Goal: Task Accomplishment & Management: Use online tool/utility

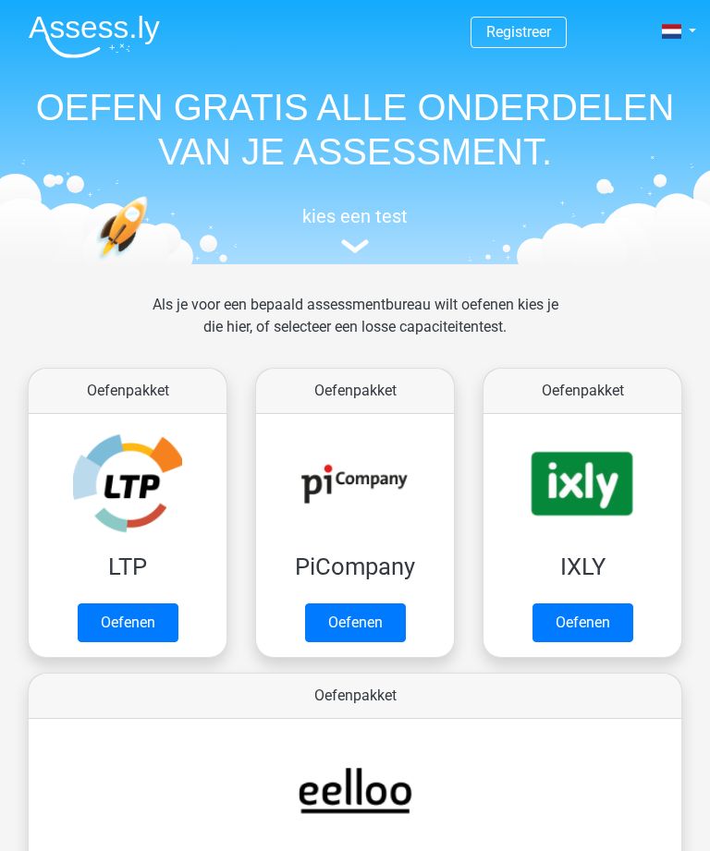
click at [119, 632] on link "Oefenen" at bounding box center [128, 623] width 101 height 39
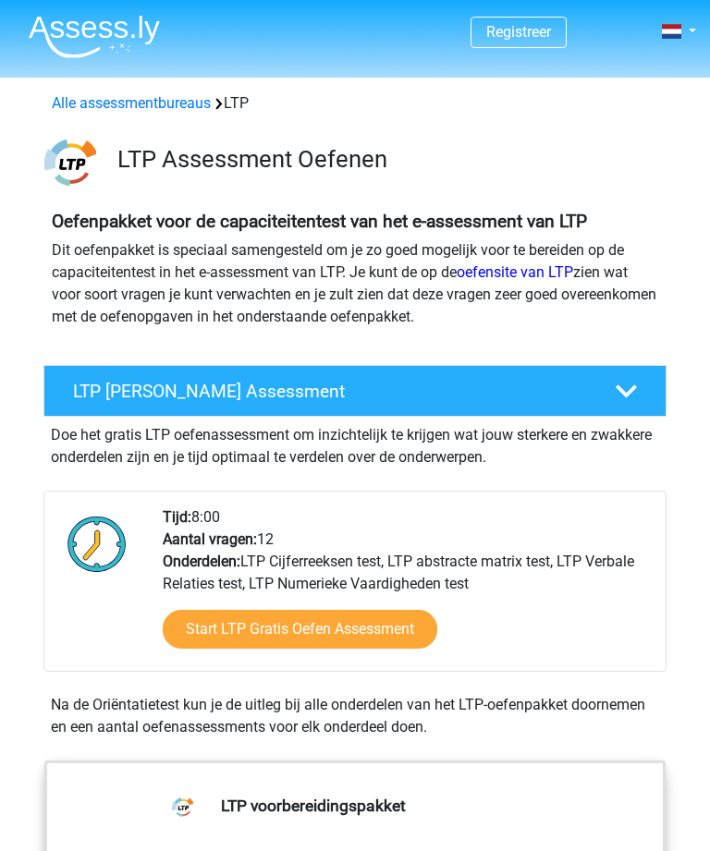
click at [208, 633] on link "Start LTP Gratis Oefen Assessment" at bounding box center [300, 629] width 275 height 39
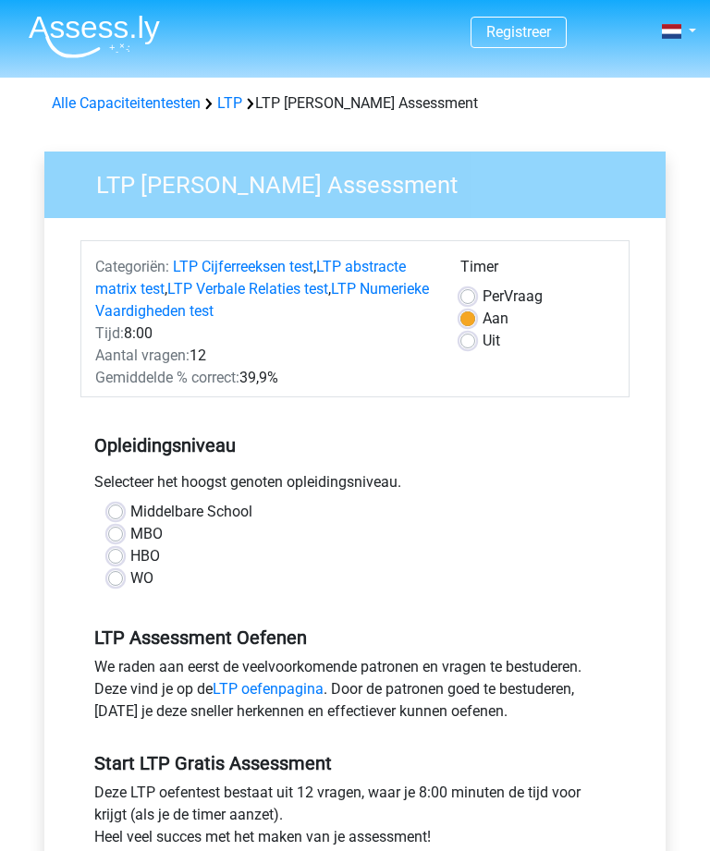
click at [130, 560] on label "HBO" at bounding box center [145, 556] width 30 height 22
click at [108, 560] on input "HBO" at bounding box center [115, 554] width 15 height 18
radio input "true"
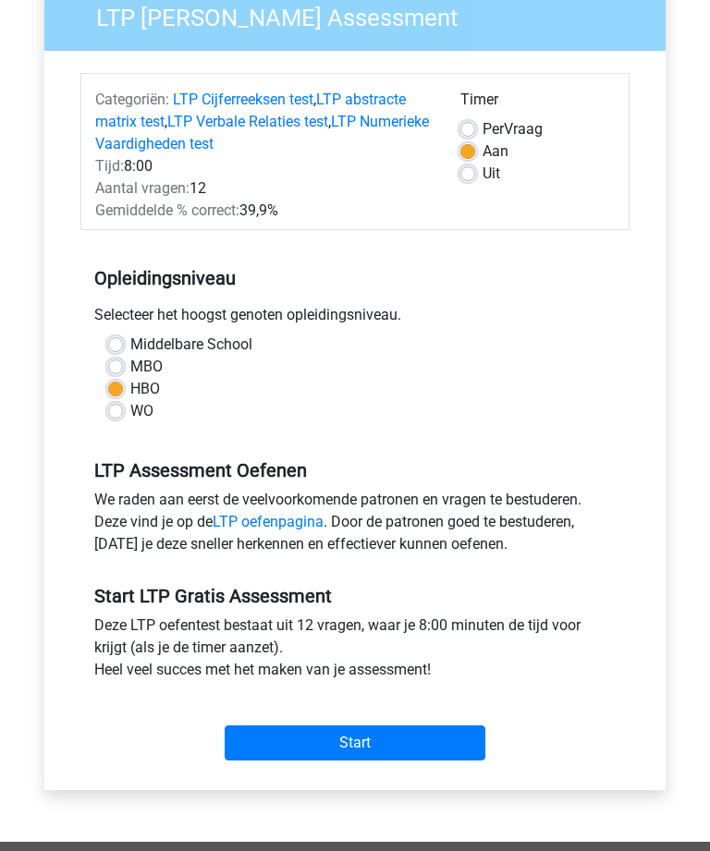
scroll to position [172, 0]
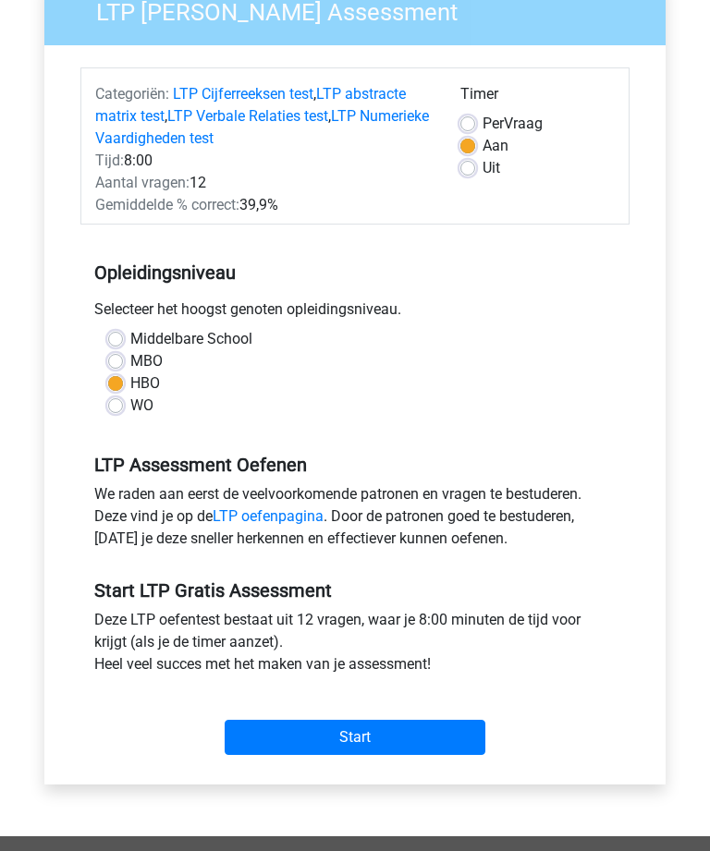
click at [437, 753] on input "Start" at bounding box center [355, 738] width 261 height 35
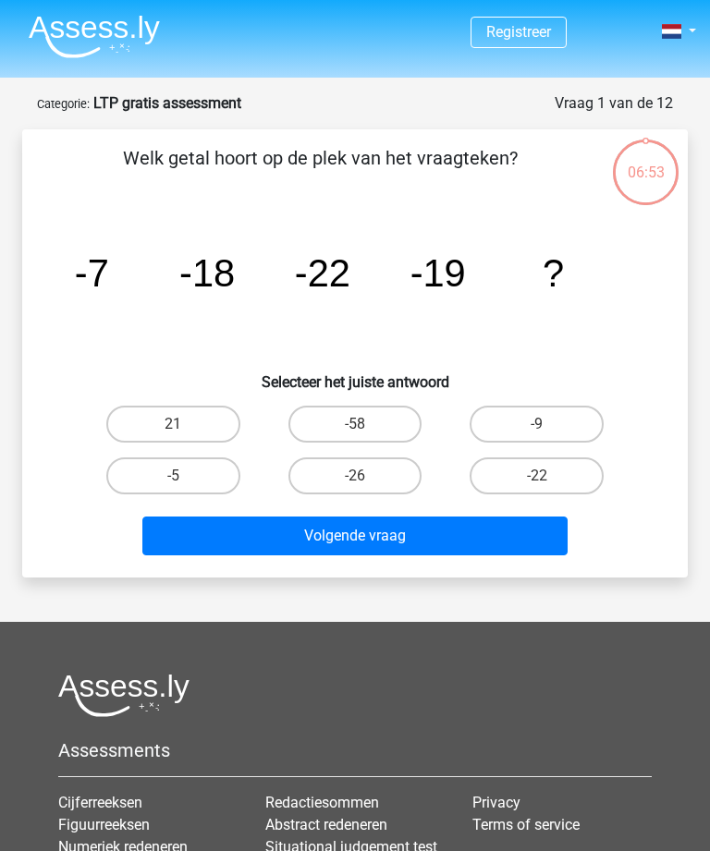
click at [576, 424] on label "-9" at bounding box center [537, 424] width 134 height 37
click at [549, 424] on input "-9" at bounding box center [543, 430] width 12 height 12
radio input "true"
click at [528, 536] on button "Volgende vraag" at bounding box center [354, 536] width 424 height 39
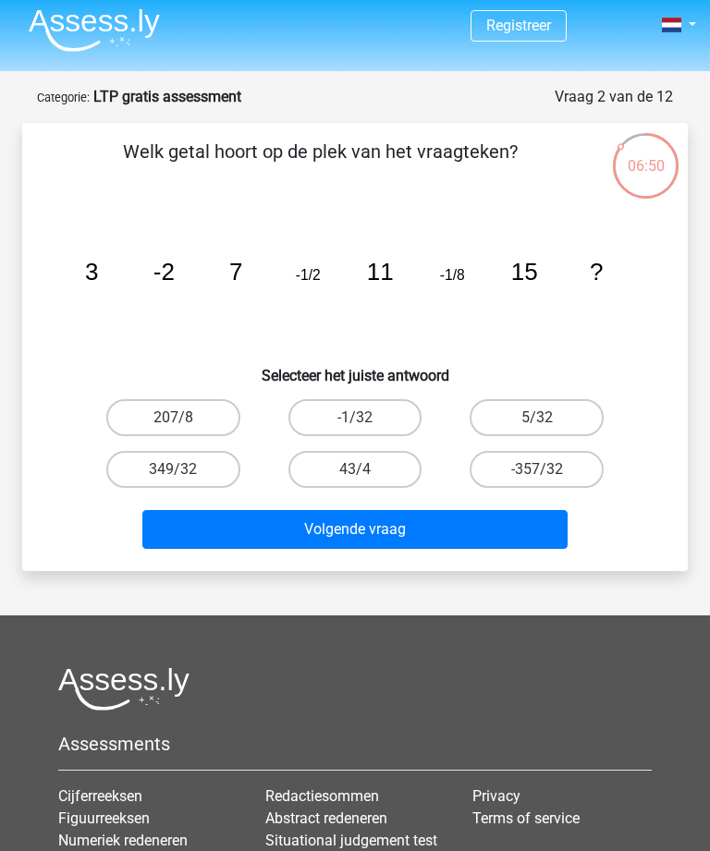
scroll to position [3, 0]
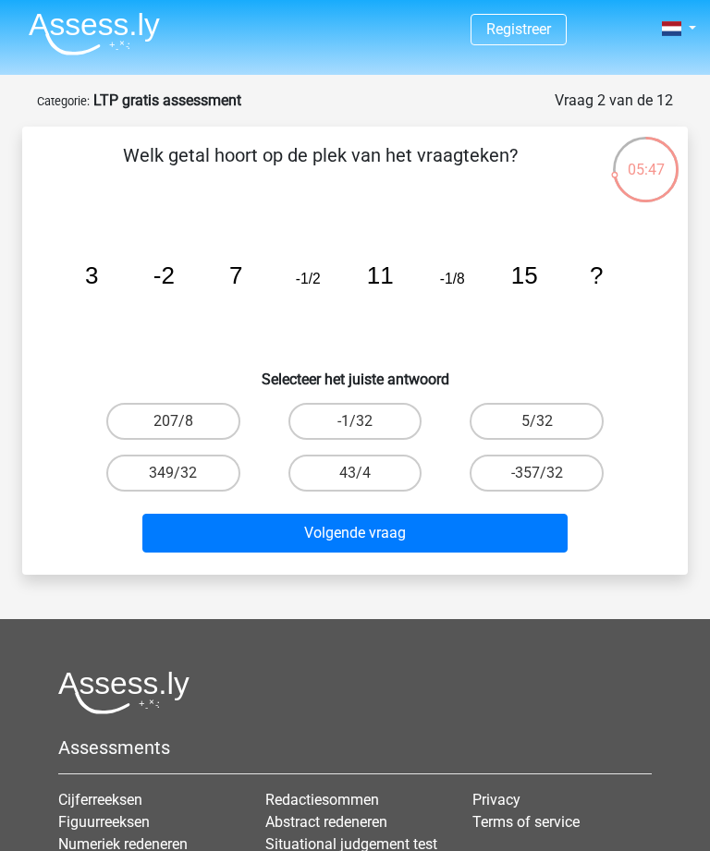
click at [287, 541] on button "Volgende vraag" at bounding box center [354, 533] width 424 height 39
click at [317, 484] on label "43/4" at bounding box center [355, 473] width 134 height 37
click at [355, 484] on input "43/4" at bounding box center [361, 479] width 12 height 12
radio input "true"
click at [255, 536] on button "Volgende vraag" at bounding box center [354, 533] width 424 height 39
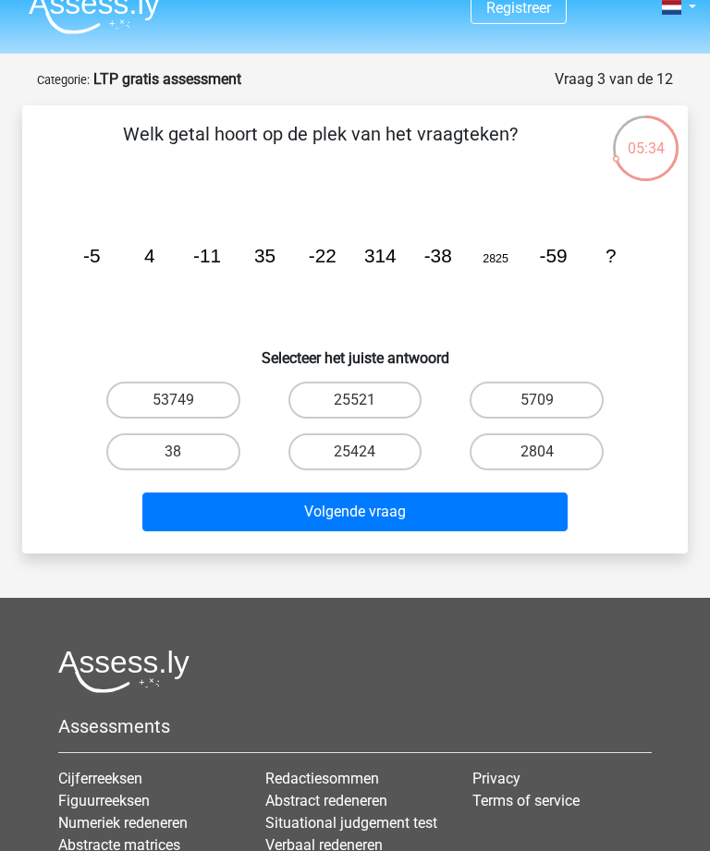
scroll to position [19, 0]
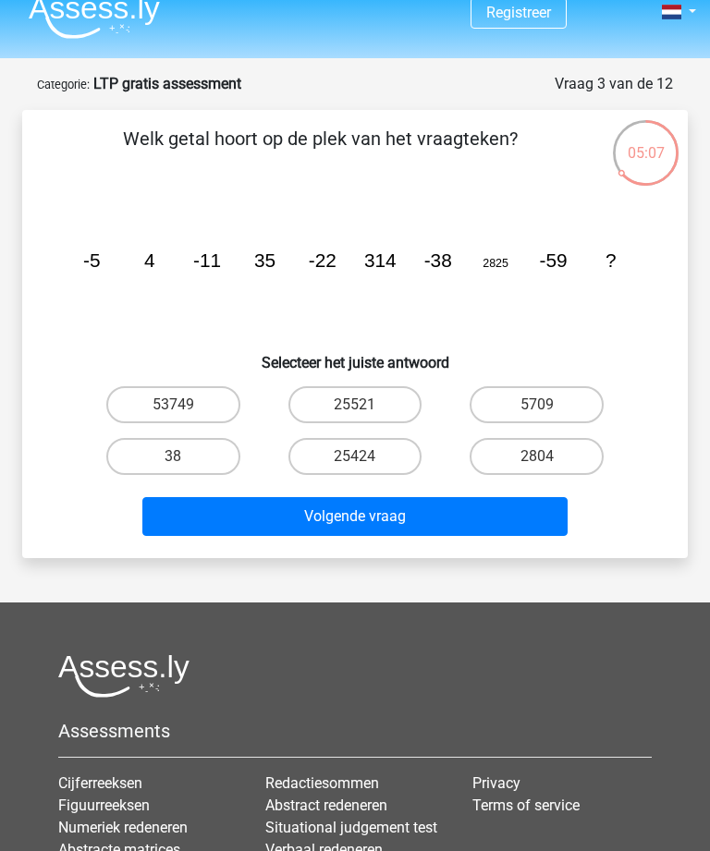
click at [185, 513] on button "Volgende vraag" at bounding box center [354, 516] width 424 height 39
click at [176, 510] on button "Volgende vraag" at bounding box center [354, 516] width 424 height 39
click at [128, 467] on label "38" at bounding box center [173, 456] width 134 height 37
click at [173, 467] on input "38" at bounding box center [179, 463] width 12 height 12
radio input "true"
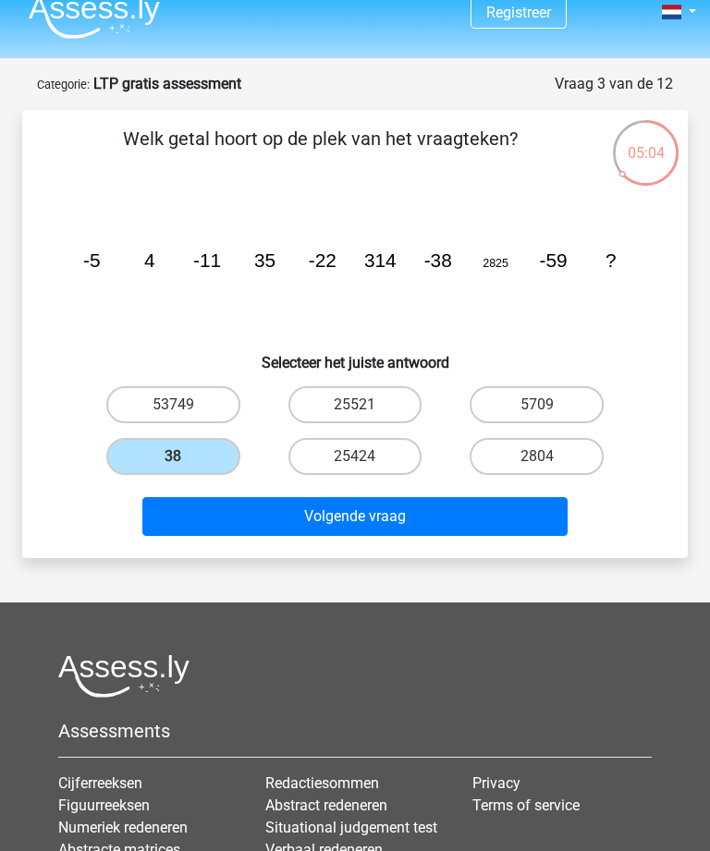
click at [166, 531] on button "Volgende vraag" at bounding box center [354, 516] width 424 height 39
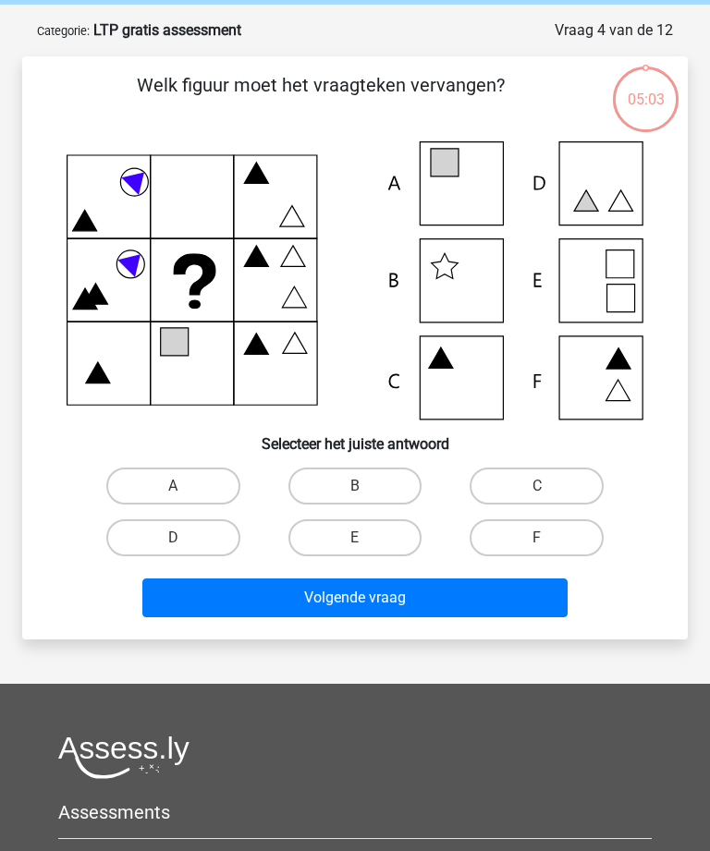
scroll to position [92, 0]
